Goal: Task Accomplishment & Management: Use online tool/utility

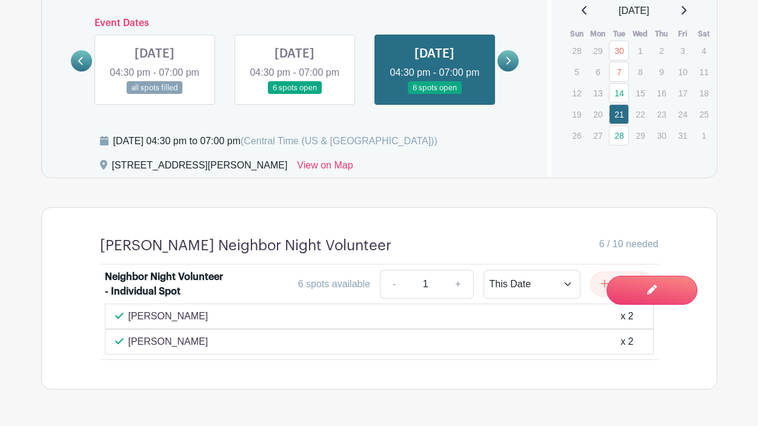
scroll to position [764, 0]
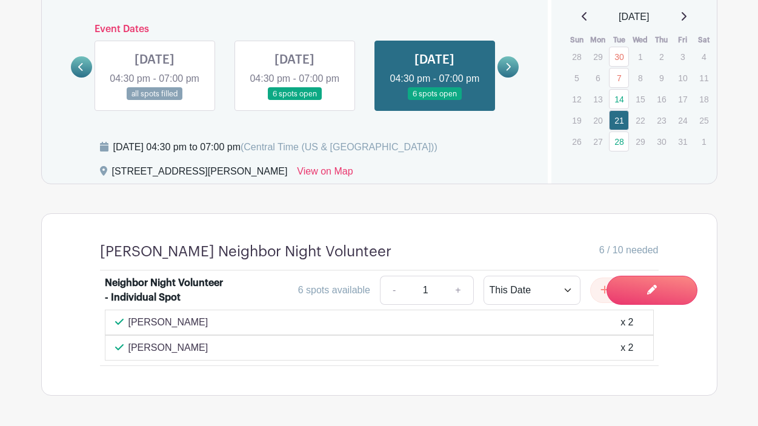
drag, startPoint x: 196, startPoint y: 302, endPoint x: 124, endPoint y: 309, distance: 71.8
click at [124, 315] on div "Emirose Folck x 2" at bounding box center [379, 322] width 529 height 15
copy p "Emirose Folck"
drag, startPoint x: 194, startPoint y: 327, endPoint x: 126, endPoint y: 333, distance: 68.2
click at [126, 341] on div "Jennifer Gray x 2" at bounding box center [379, 348] width 529 height 15
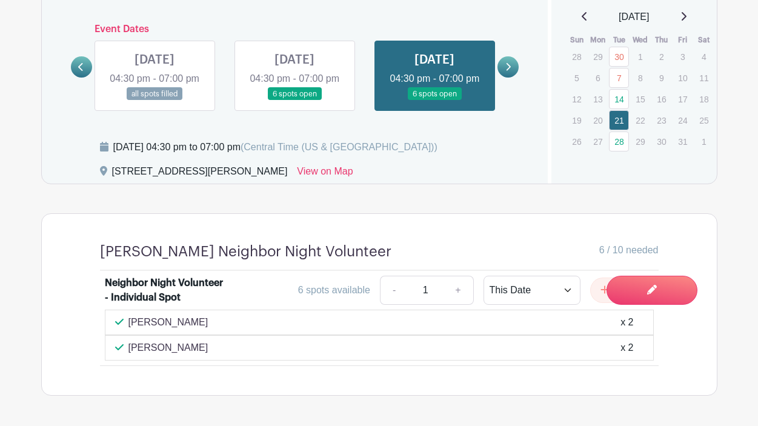
copy p "Jennifer Gray"
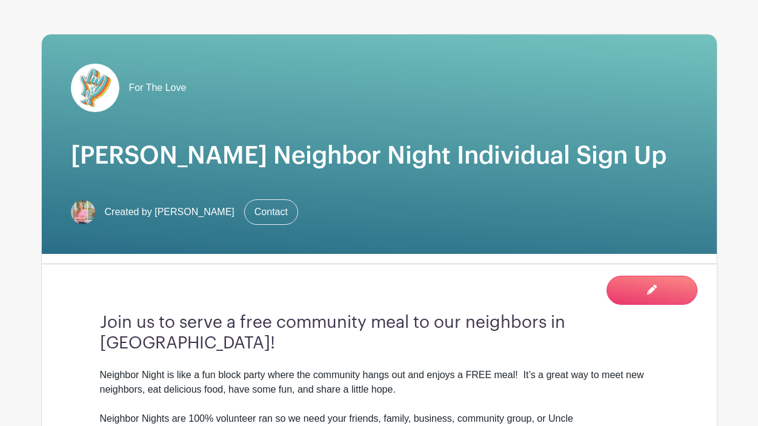
scroll to position [0, 0]
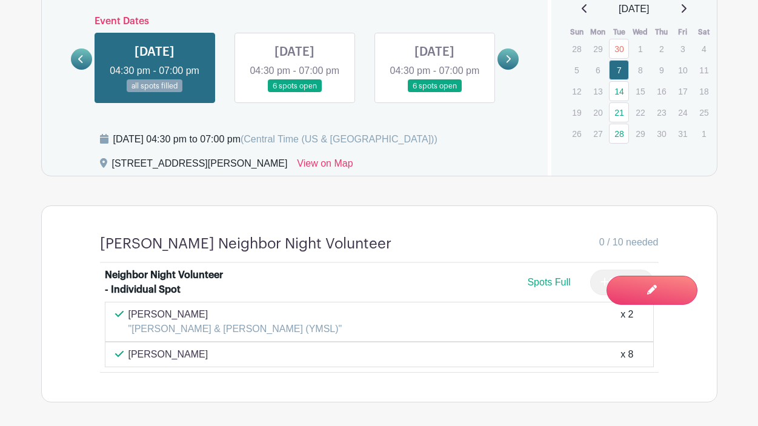
scroll to position [767, 0]
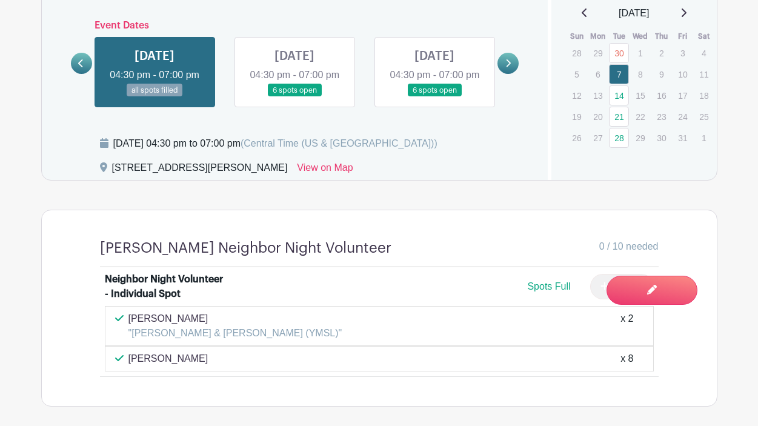
click at [295, 97] on link at bounding box center [295, 97] width 0 height 0
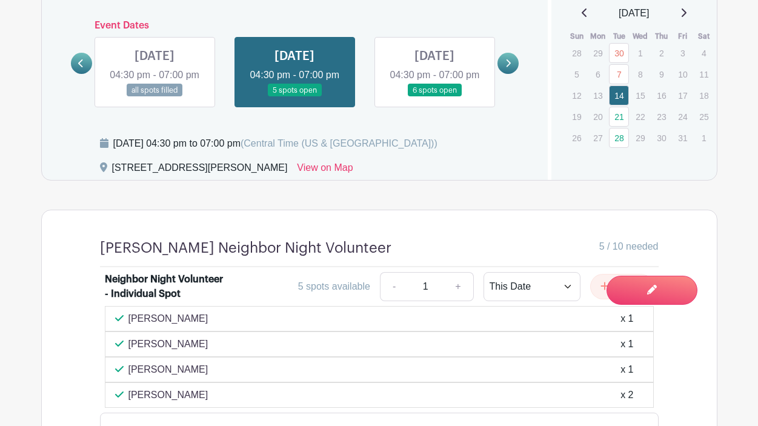
click at [295, 97] on link at bounding box center [295, 97] width 0 height 0
drag, startPoint x: 128, startPoint y: 296, endPoint x: 190, endPoint y: 377, distance: 101.2
click at [190, 377] on div "Chloe Oprzedek x 1 Paula Pham x 1 Ladonna Morrison x 1 Beth Pittman x 2" at bounding box center [379, 357] width 549 height 102
copy div "Chloe Oprzedek x 1 Paula Pham x 1 Ladonna Morrison x 1 Beth Pittman"
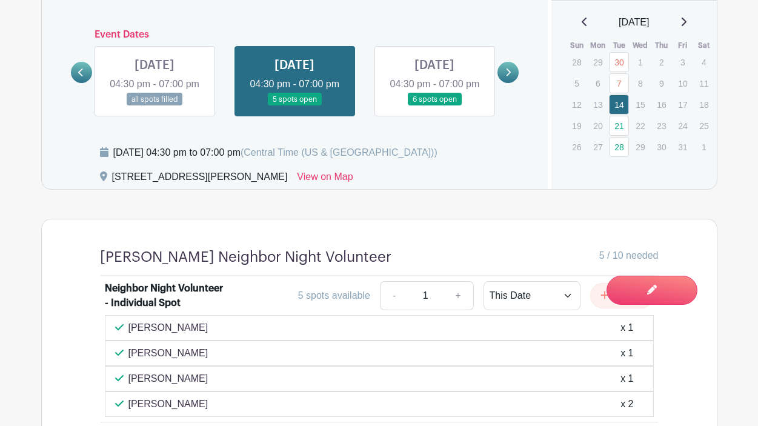
scroll to position [748, 0]
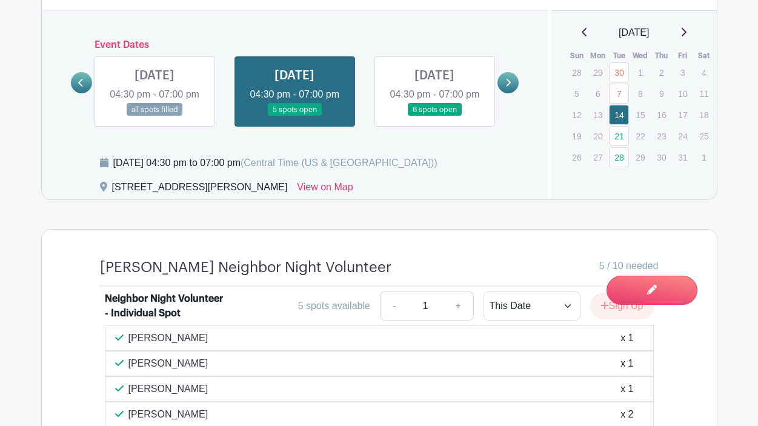
click at [435, 116] on link at bounding box center [435, 116] width 0 height 0
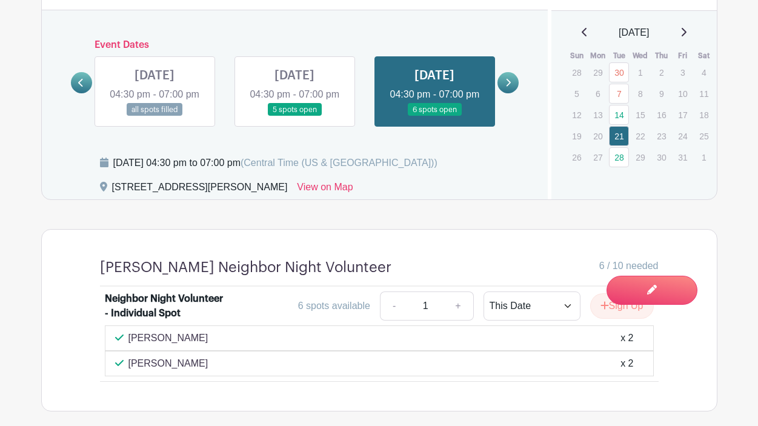
drag, startPoint x: 195, startPoint y: 317, endPoint x: 129, endPoint y: 316, distance: 65.5
click at [129, 331] on div "Emirose Folck x 2" at bounding box center [379, 338] width 529 height 15
copy p "Emirose Folck"
click at [510, 78] on icon at bounding box center [507, 82] width 5 height 9
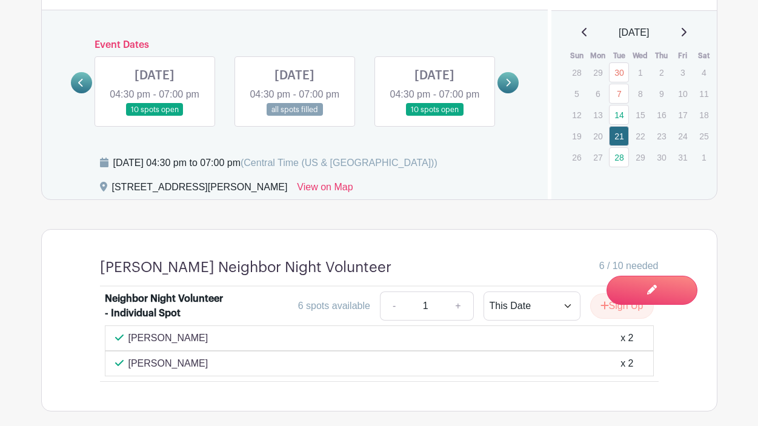
click at [155, 116] on link at bounding box center [155, 116] width 0 height 0
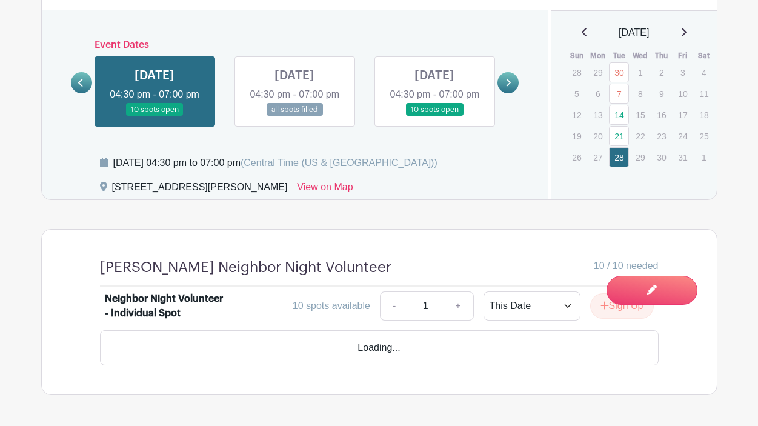
click at [155, 116] on link at bounding box center [155, 116] width 0 height 0
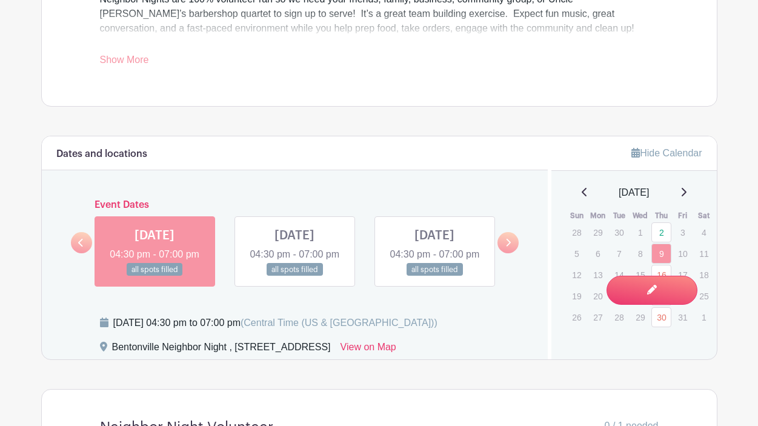
scroll to position [625, 0]
click at [295, 276] on link at bounding box center [295, 276] width 0 height 0
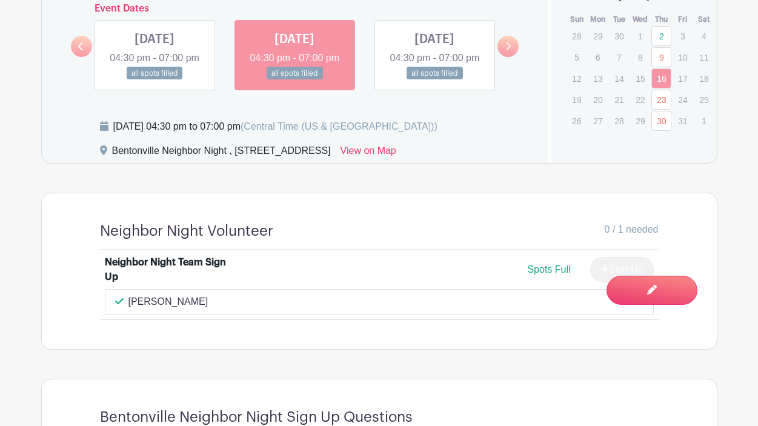
scroll to position [815, 0]
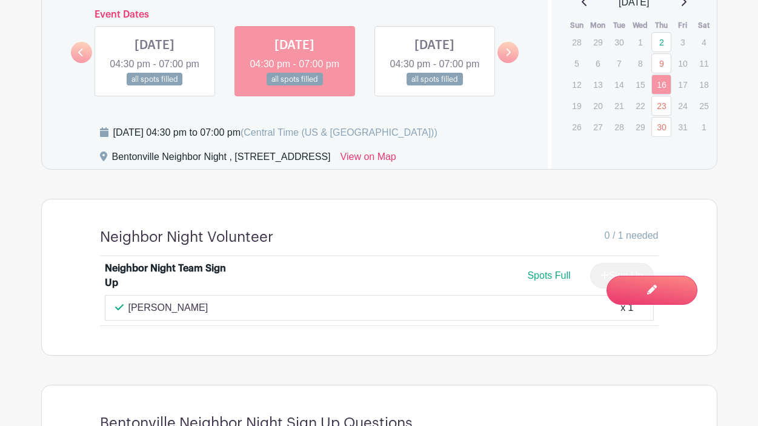
click at [435, 86] on link at bounding box center [435, 86] width 0 height 0
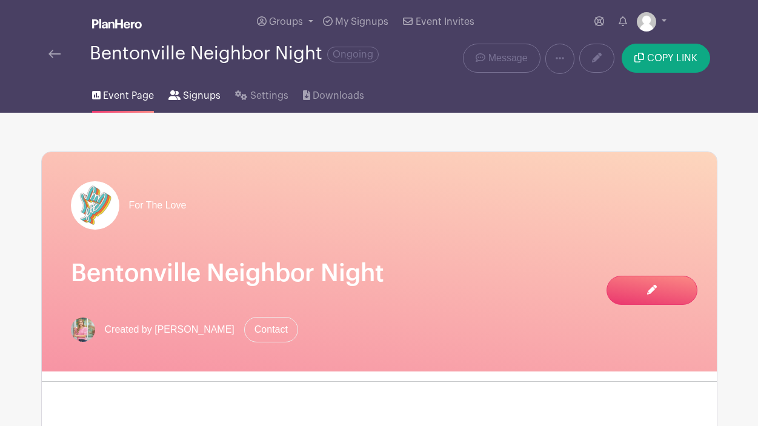
click at [195, 94] on span "Signups" at bounding box center [202, 95] width 38 height 15
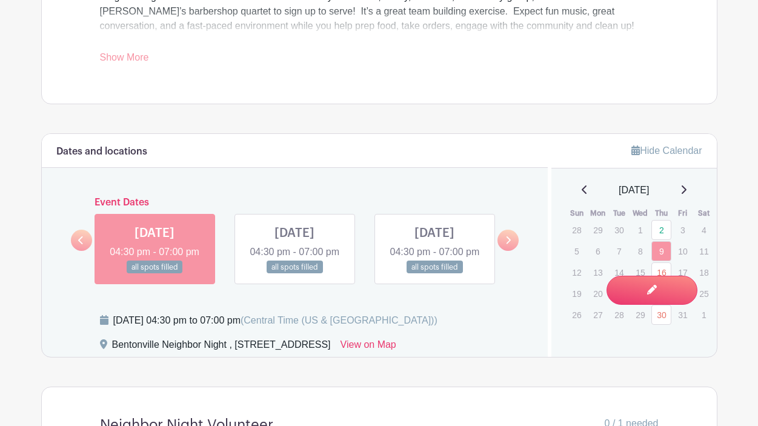
scroll to position [625, 0]
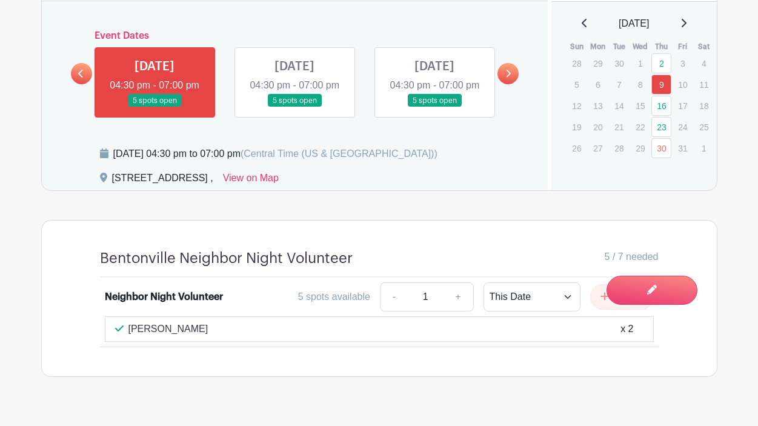
scroll to position [800, 0]
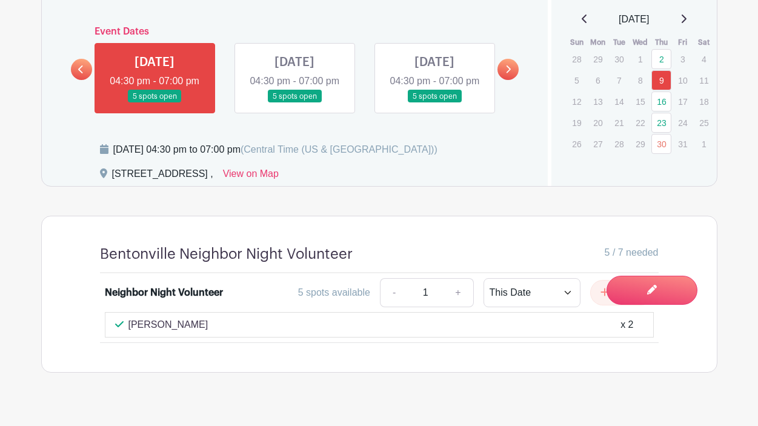
click at [295, 103] on link at bounding box center [295, 103] width 0 height 0
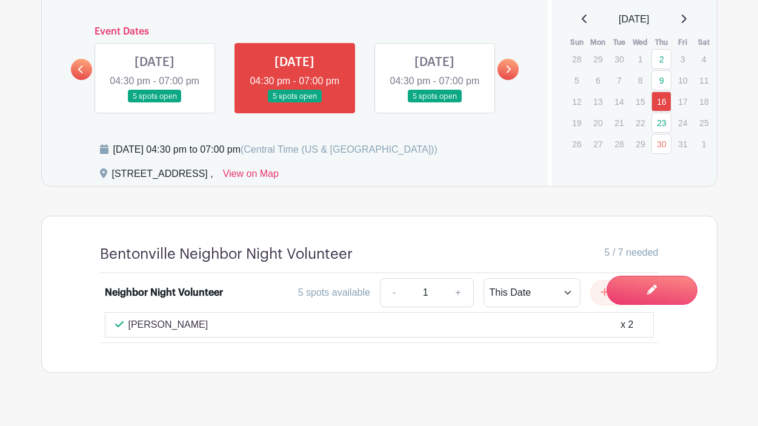
click at [435, 103] on link at bounding box center [435, 103] width 0 height 0
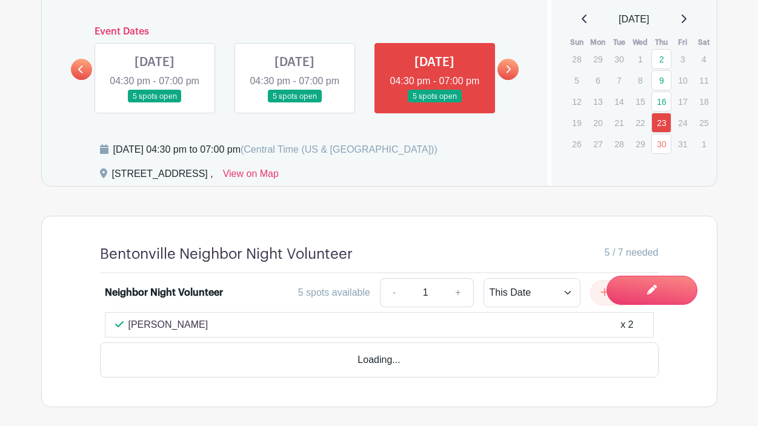
click at [435, 103] on link at bounding box center [435, 103] width 0 height 0
